Goal: Task Accomplishment & Management: Manage account settings

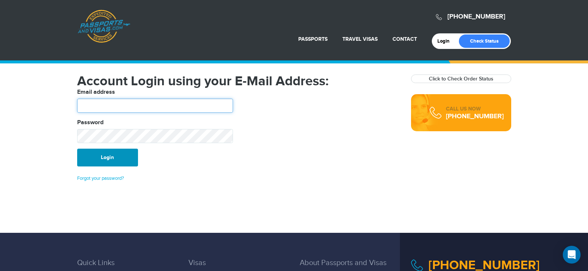
type input "*******"
click at [115, 154] on button "Login" at bounding box center [107, 158] width 61 height 18
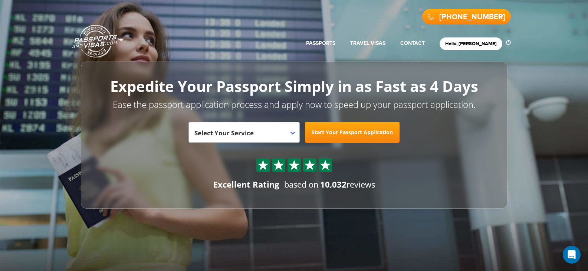
click at [15, 146] on header "800-860-8610 Passports & Visas.com Get Passport Get Visa Hello, Shanada Passpor…" at bounding box center [294, 104] width 588 height 209
click at [494, 125] on div "**********" at bounding box center [294, 135] width 426 height 147
